Goal: Transaction & Acquisition: Download file/media

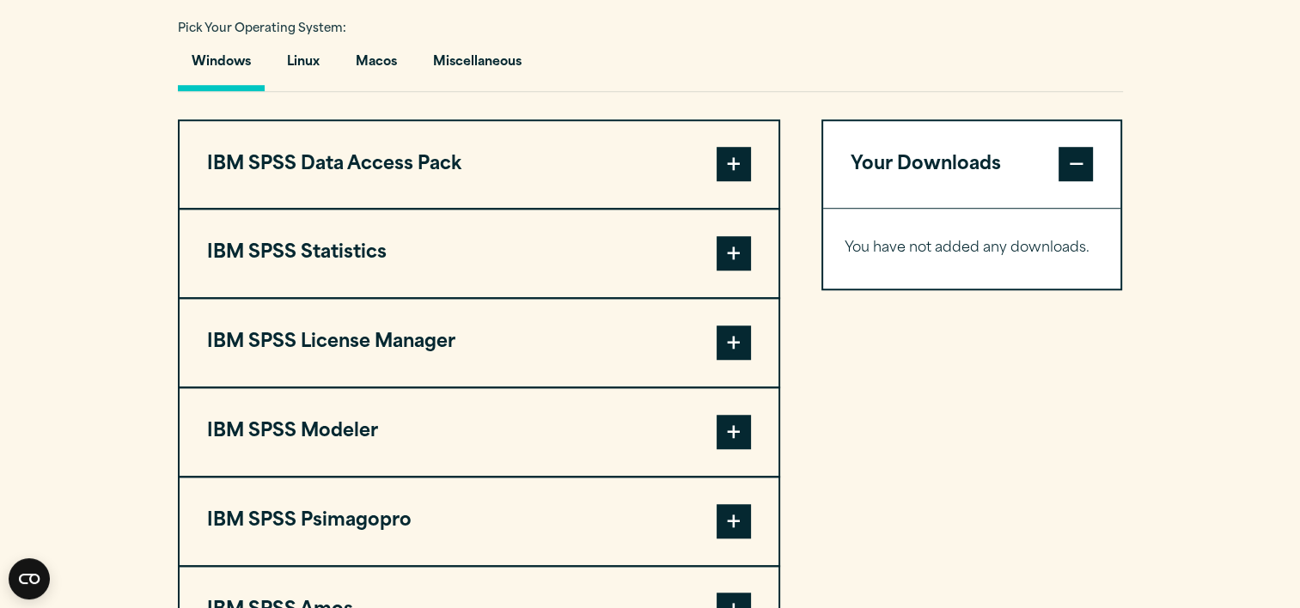
scroll to position [1297, 0]
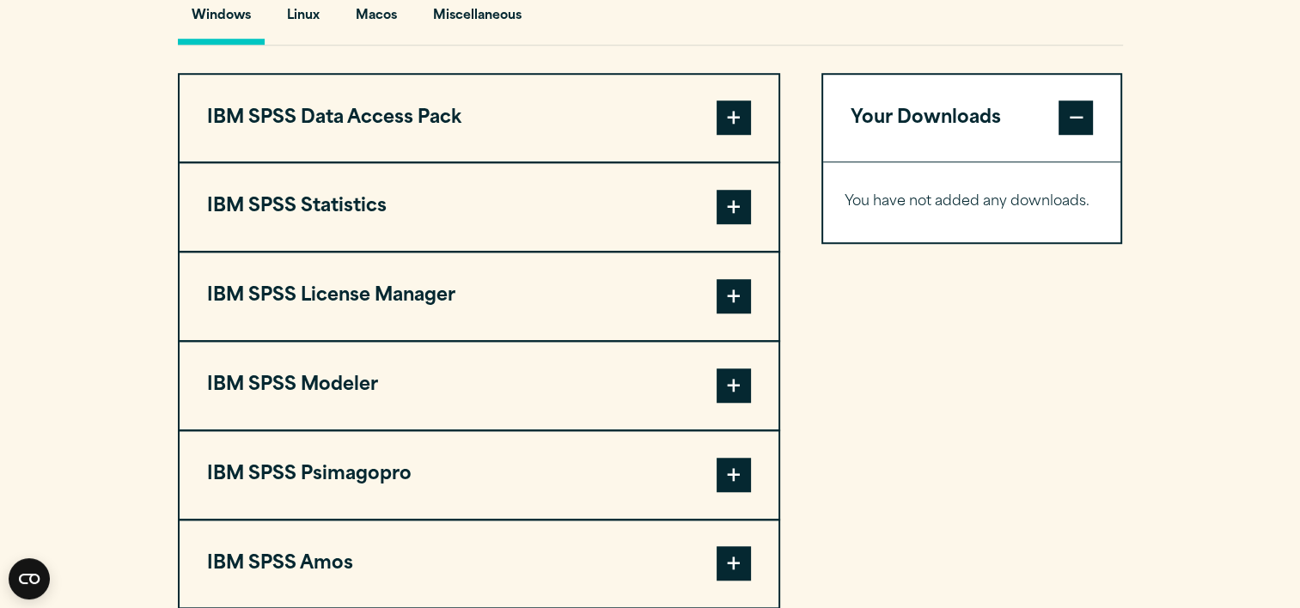
click at [730, 224] on span at bounding box center [733, 207] width 34 height 34
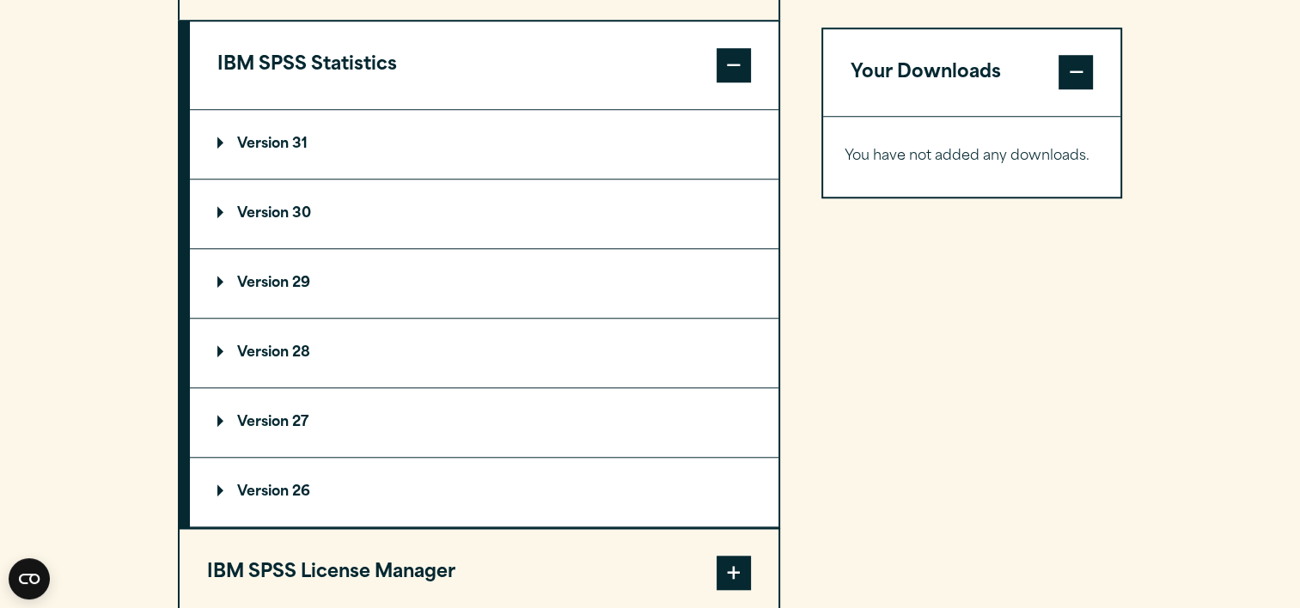
scroll to position [1453, 0]
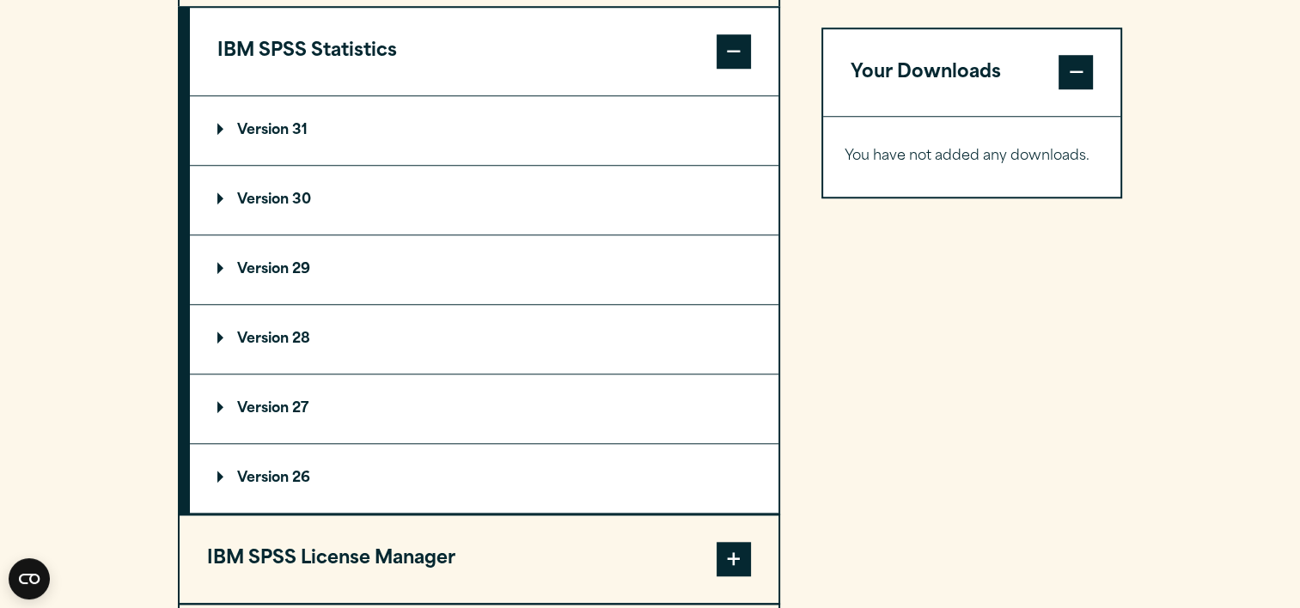
click at [299, 137] on p "Version 31" at bounding box center [262, 131] width 90 height 14
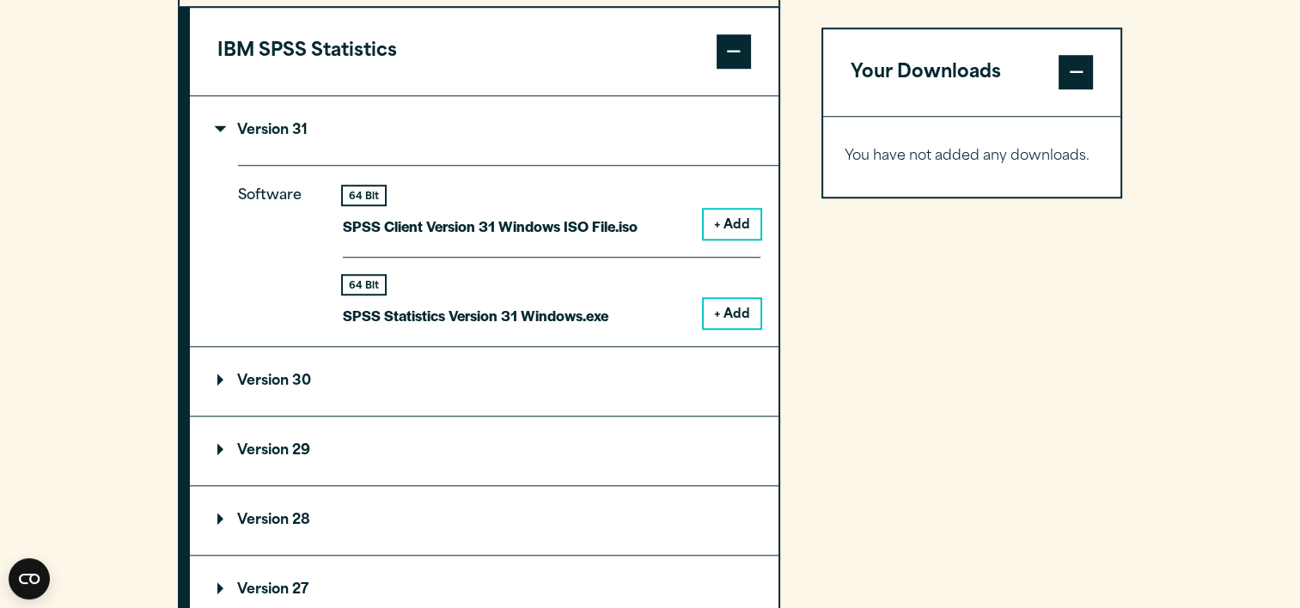
click at [742, 328] on button "+ Add" at bounding box center [732, 313] width 57 height 29
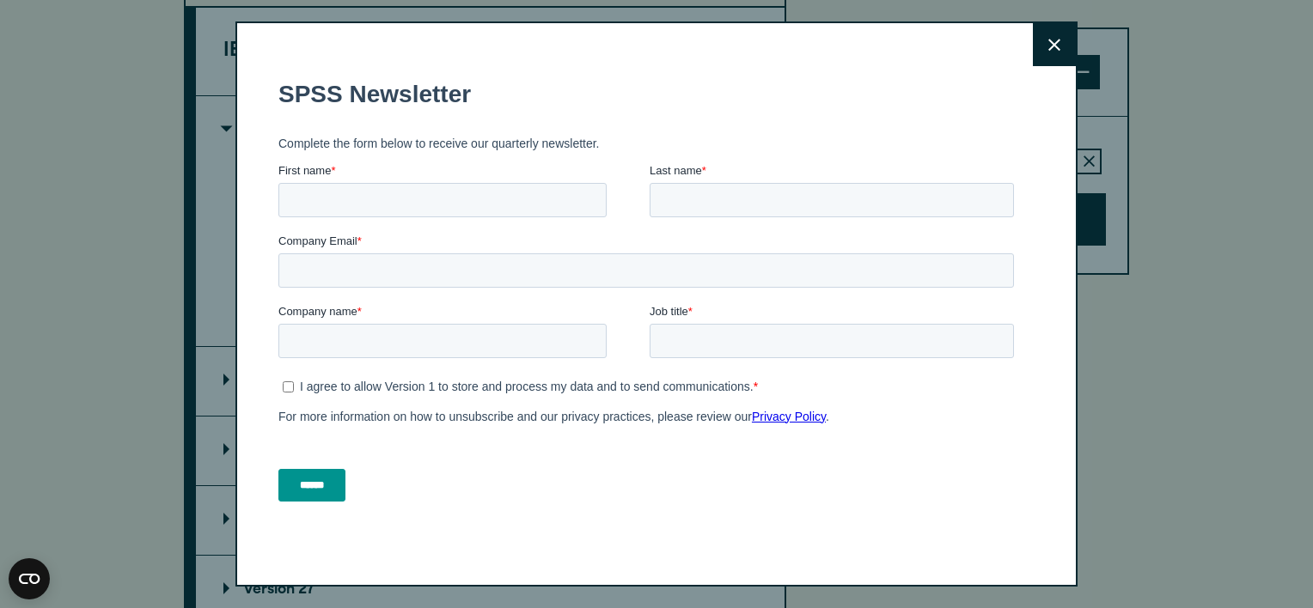
click at [1042, 29] on button "Close" at bounding box center [1054, 44] width 43 height 43
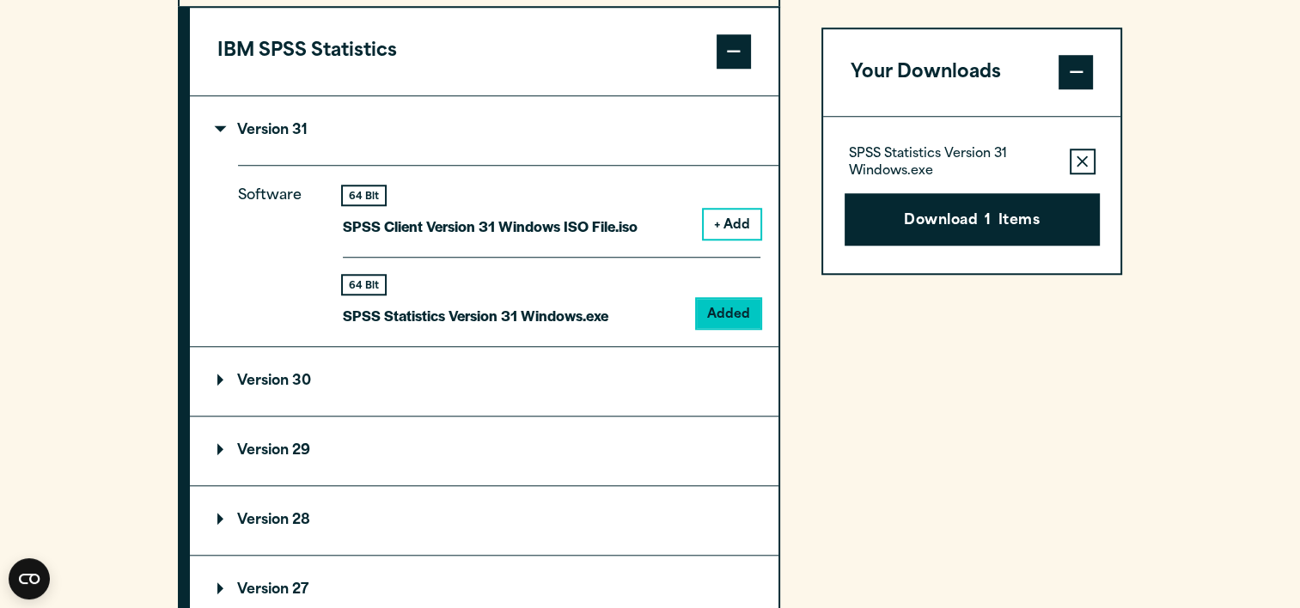
click at [259, 416] on summary "Version 30" at bounding box center [484, 381] width 588 height 69
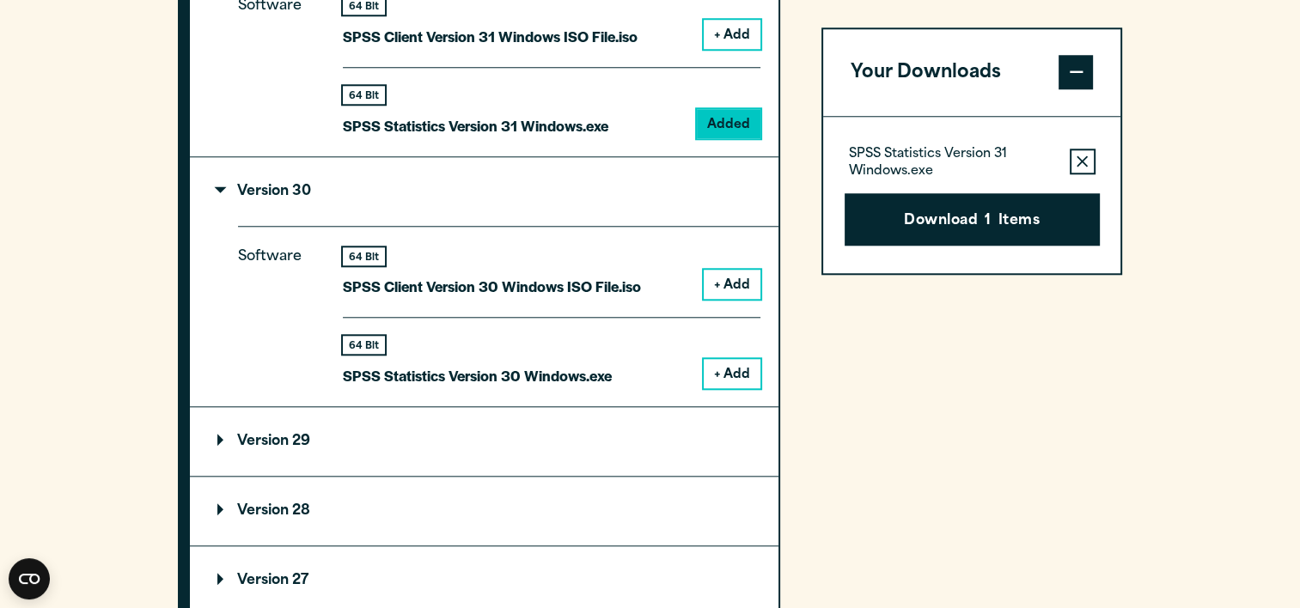
scroll to position [1691, 0]
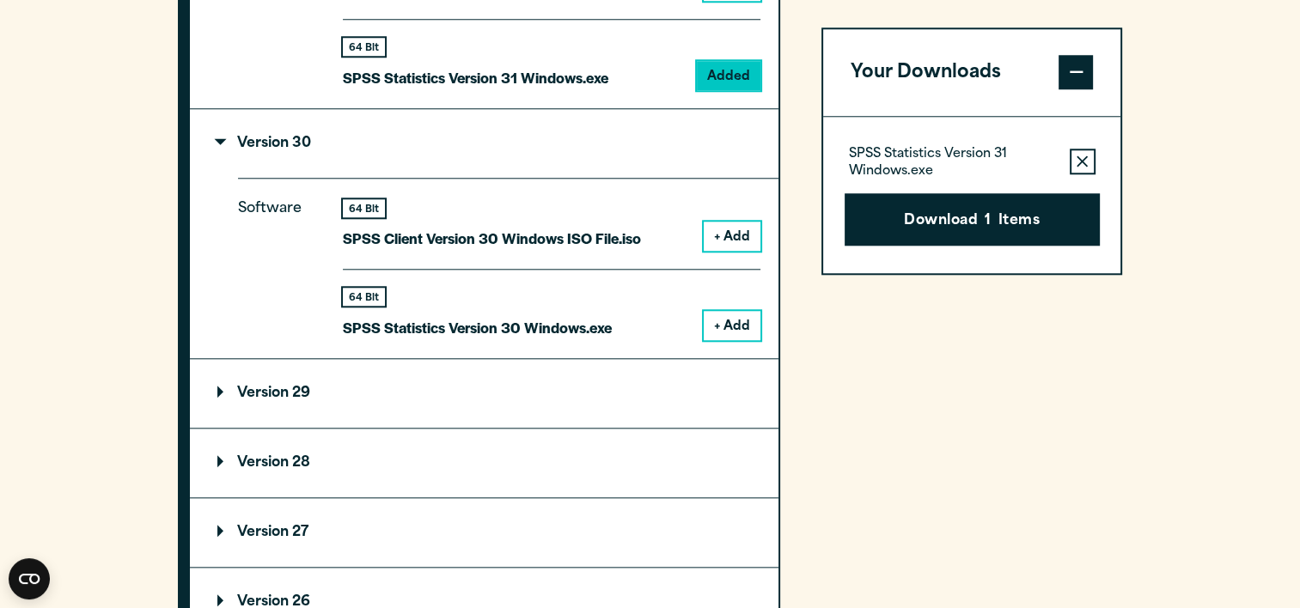
click at [720, 340] on button "+ Add" at bounding box center [732, 325] width 57 height 29
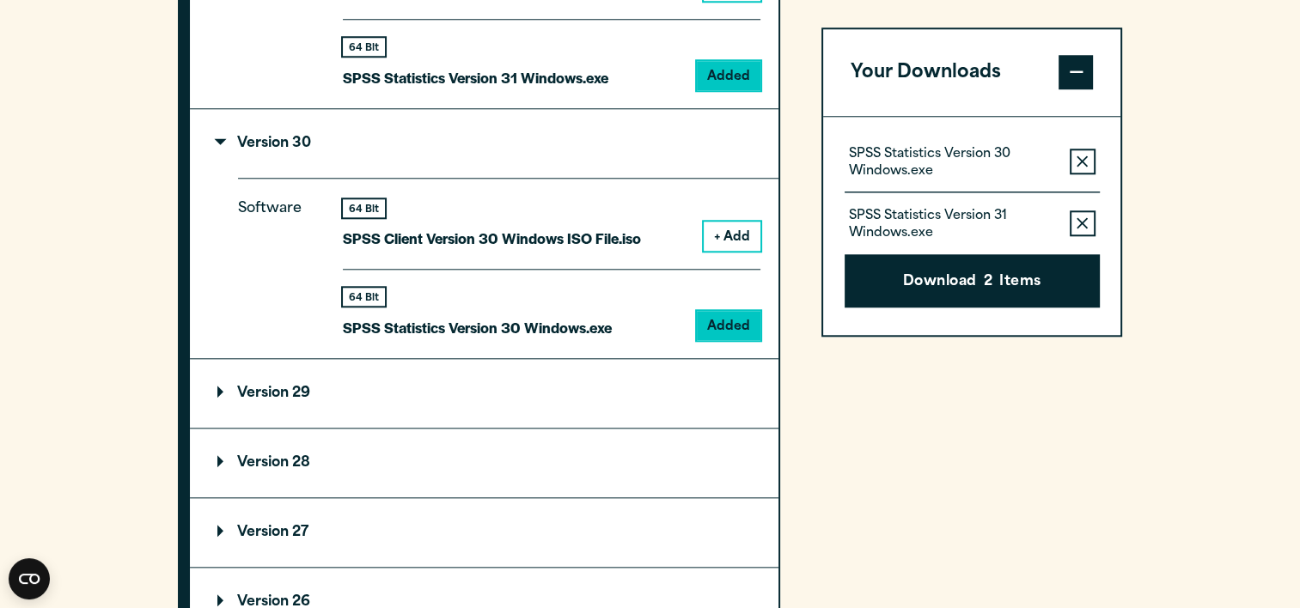
click at [1086, 222] on icon "button" at bounding box center [1081, 224] width 11 height 12
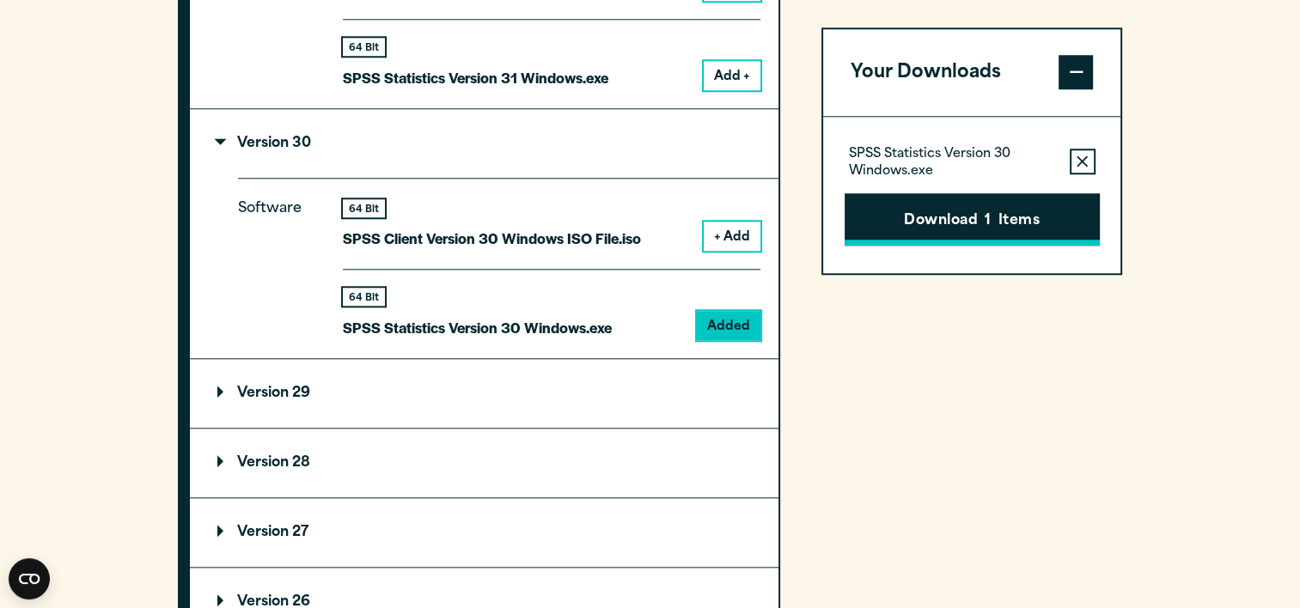
click at [1008, 234] on button "Download 1 Items" at bounding box center [971, 219] width 255 height 53
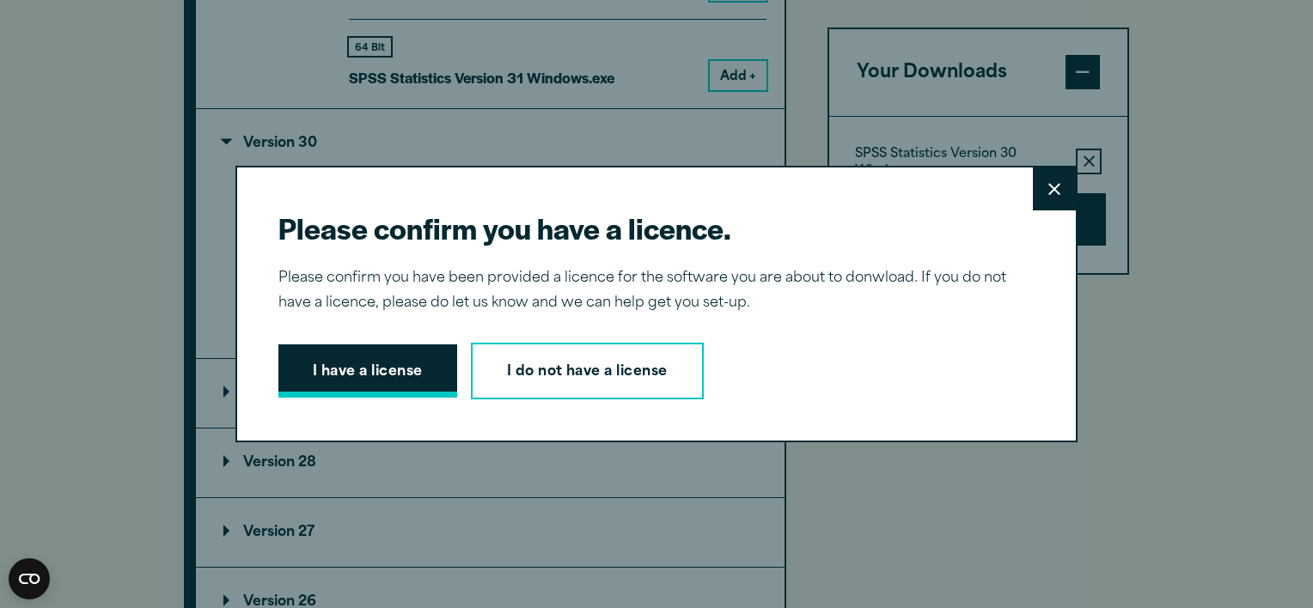
click at [406, 378] on button "I have a license" at bounding box center [367, 370] width 179 height 53
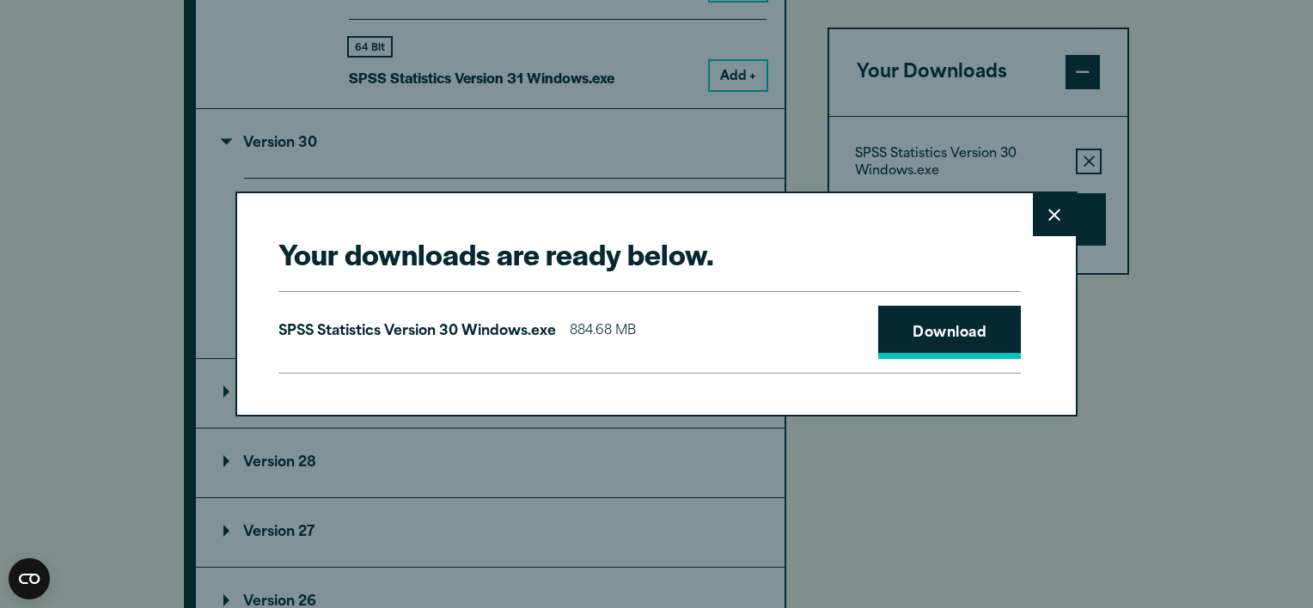
click at [974, 342] on link "Download" at bounding box center [949, 332] width 143 height 53
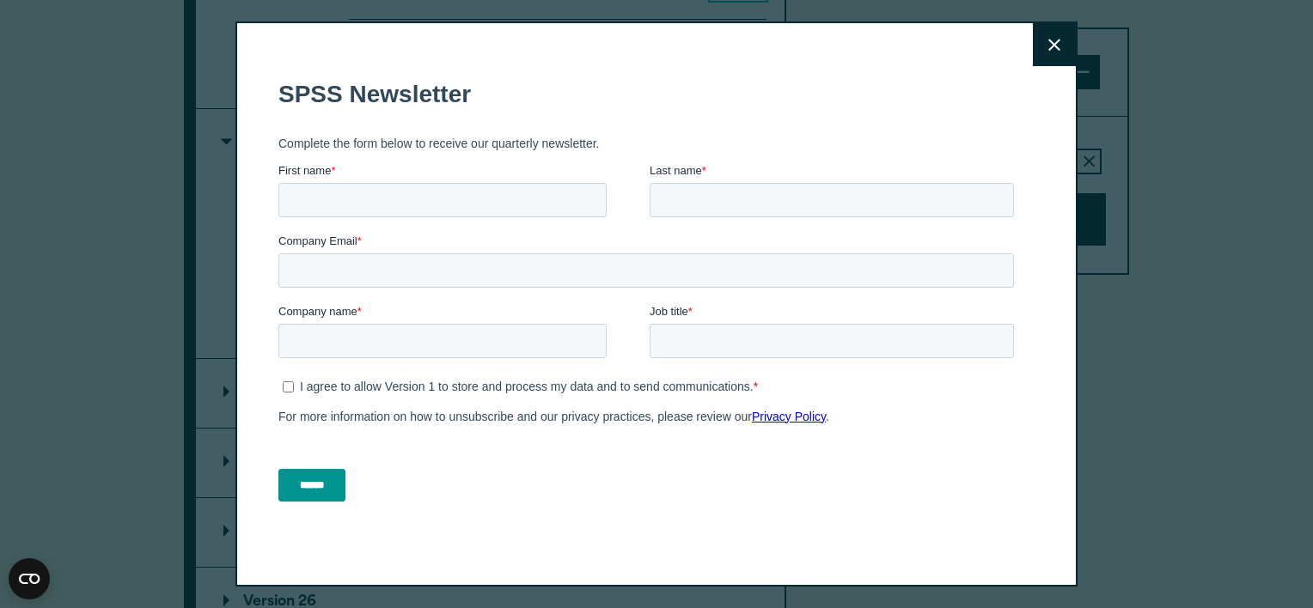
click at [663, 70] on fieldset "SPSS Newsletter" at bounding box center [649, 94] width 742 height 60
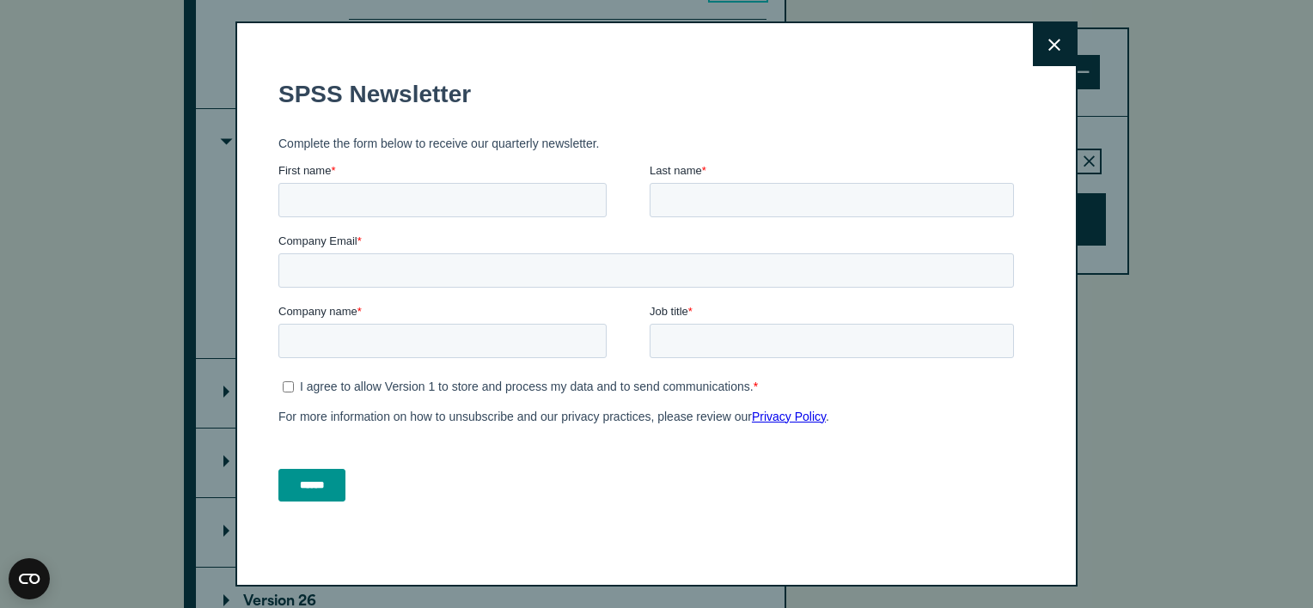
click at [1058, 46] on button "Close" at bounding box center [1054, 44] width 43 height 43
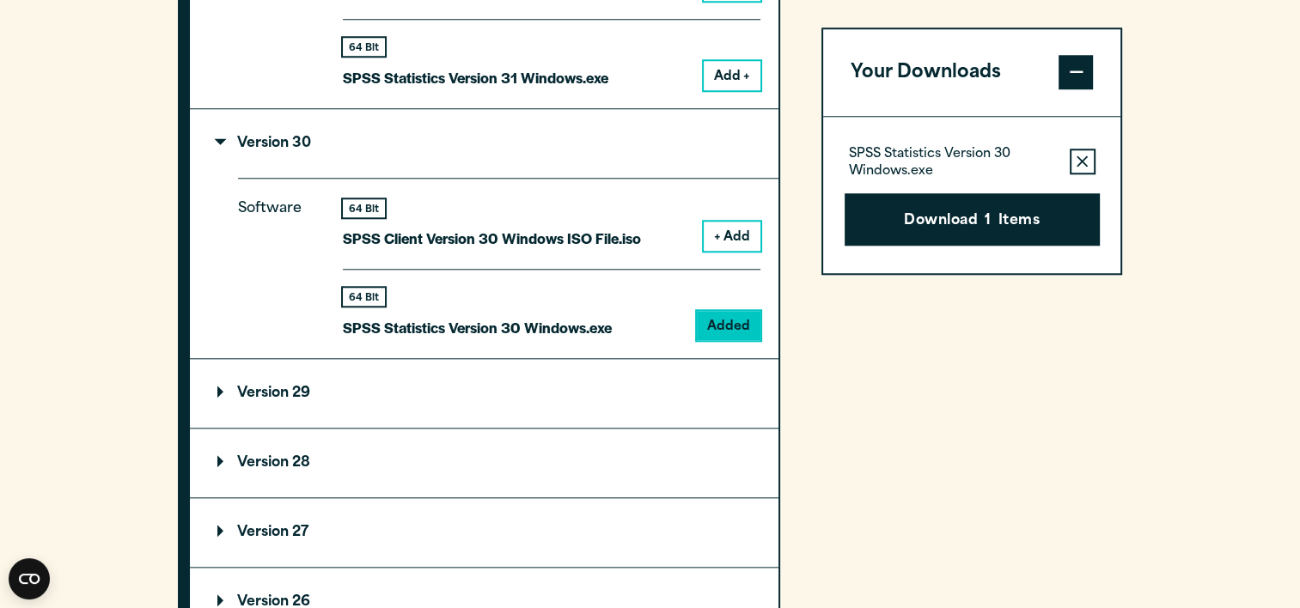
click at [1253, 338] on section "Select your software downloads Use the table below to find and navigate to your…" at bounding box center [650, 206] width 1300 height 1692
